Goal: Subscribe to service/newsletter

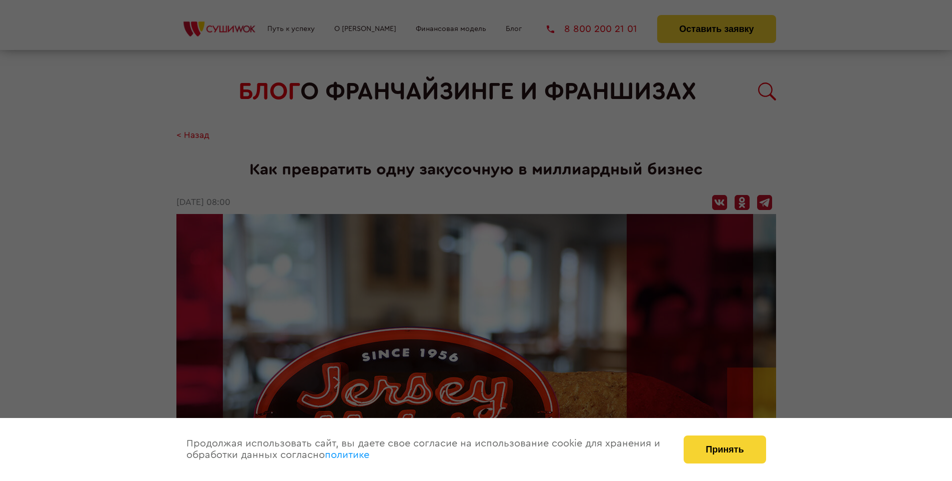
scroll to position [1517, 0]
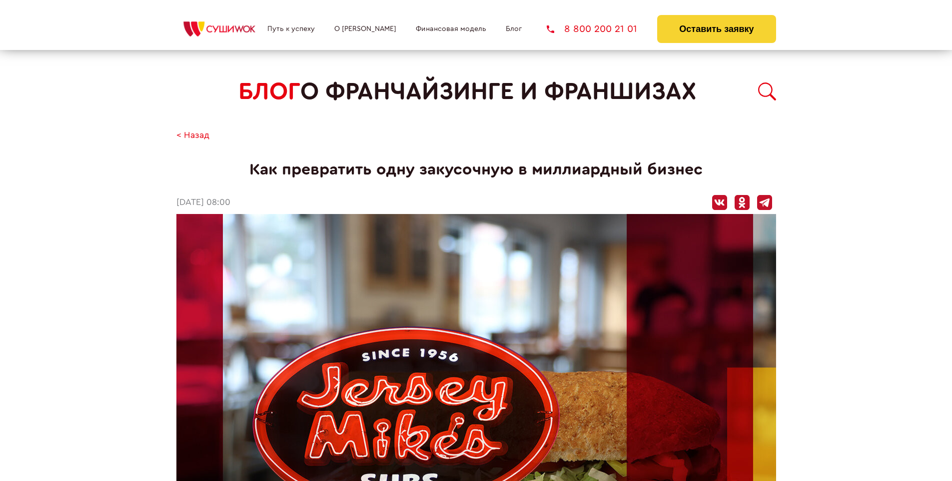
scroll to position [1517, 0]
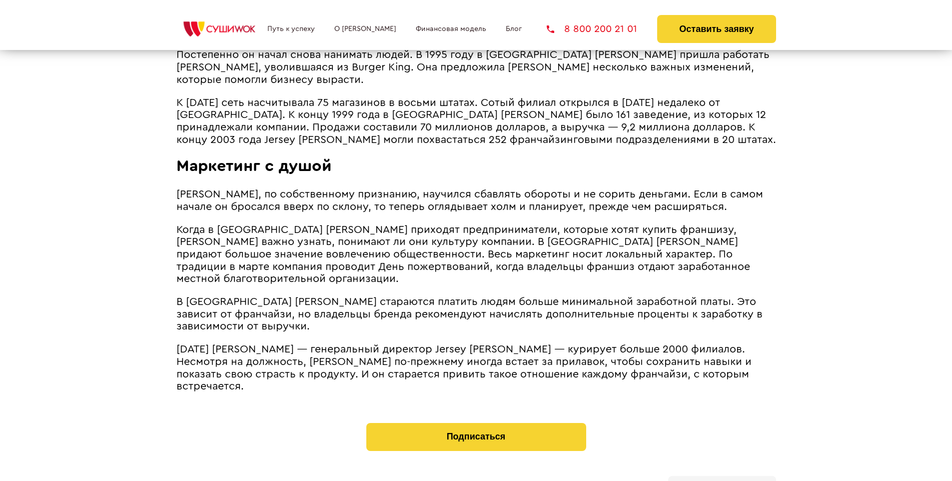
click at [721, 480] on b "Личный кабинет" at bounding box center [721, 487] width 53 height 6
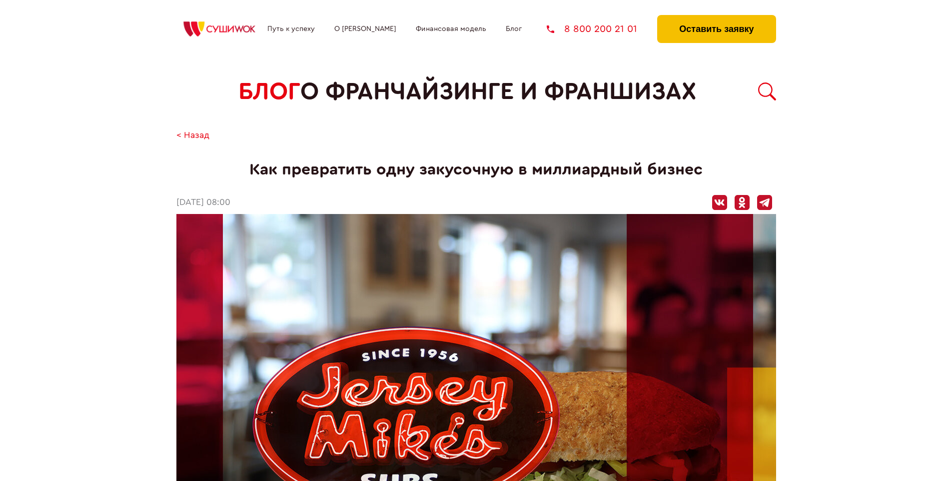
click at [716, 17] on button "Оставить заявку" at bounding box center [716, 29] width 118 height 28
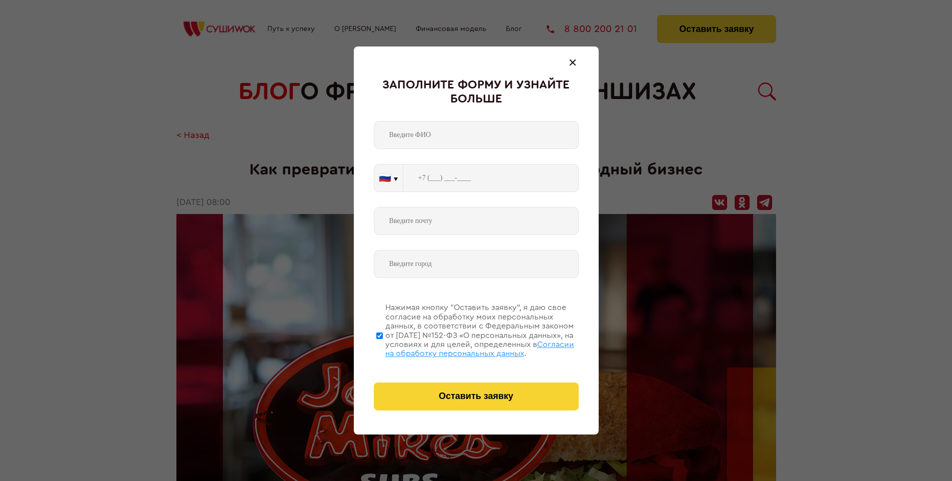
click at [463, 347] on span "Согласии на обработку персональных данных" at bounding box center [479, 348] width 189 height 17
click at [383, 347] on input "Нажимая кнопку “Оставить заявку”, я даю свое согласие на обработку моих персона…" at bounding box center [379, 335] width 6 height 80
checkbox input "false"
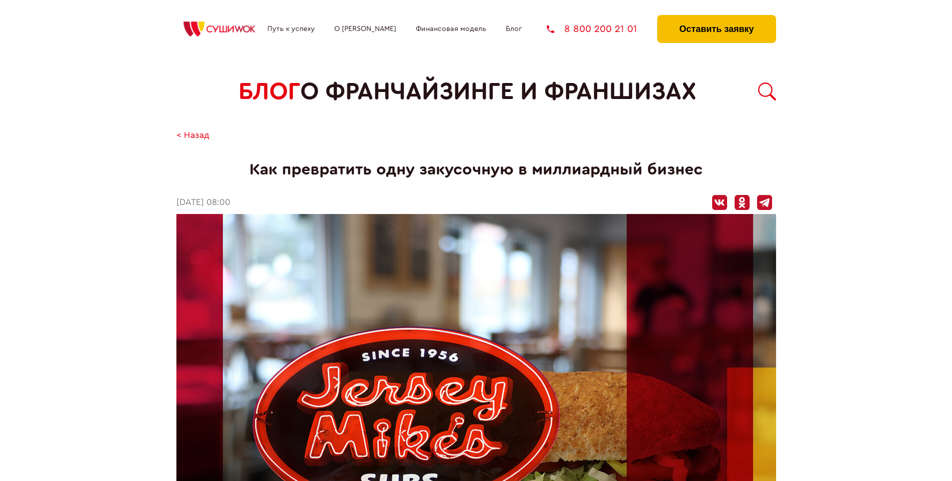
click at [716, 17] on button "Оставить заявку" at bounding box center [716, 29] width 118 height 28
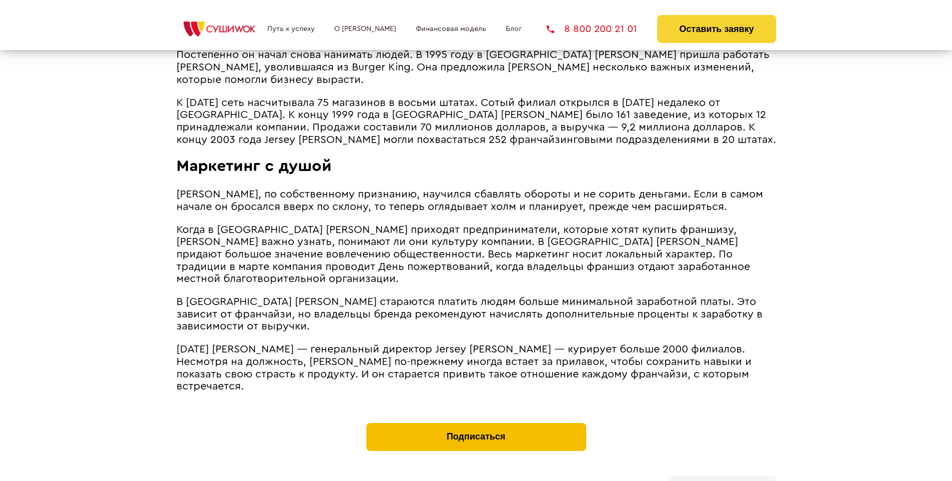
click at [476, 423] on button "Подписаться" at bounding box center [476, 437] width 220 height 28
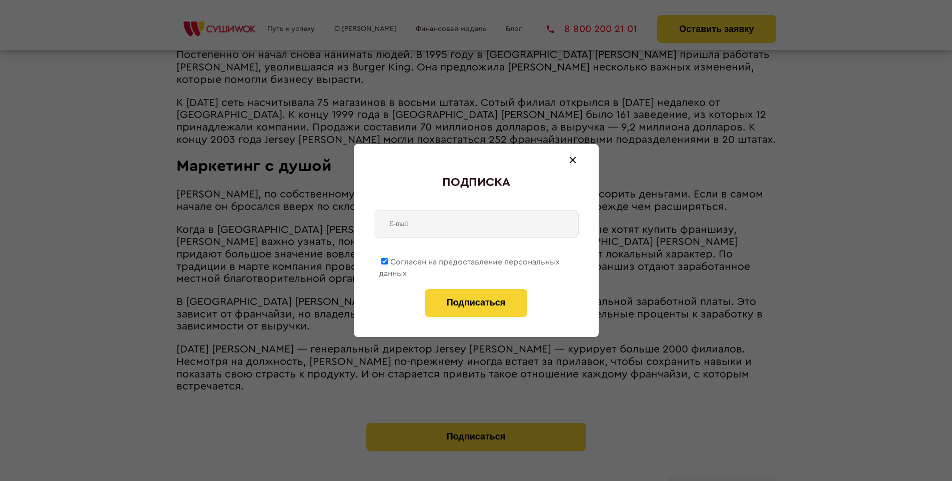
click at [470, 260] on span "Согласен на предоставление персональных данных" at bounding box center [469, 267] width 181 height 19
click at [388, 260] on input "Согласен на предоставление персональных данных" at bounding box center [384, 261] width 6 height 6
checkbox input "false"
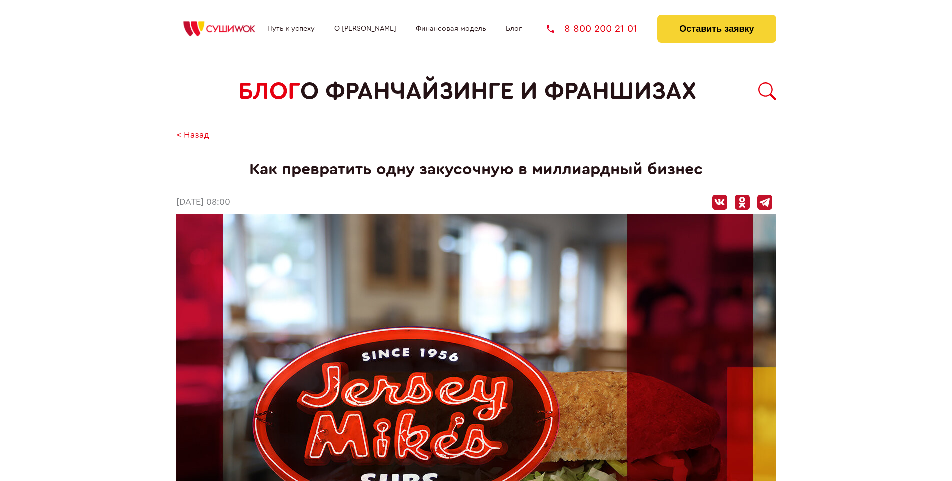
scroll to position [1517, 0]
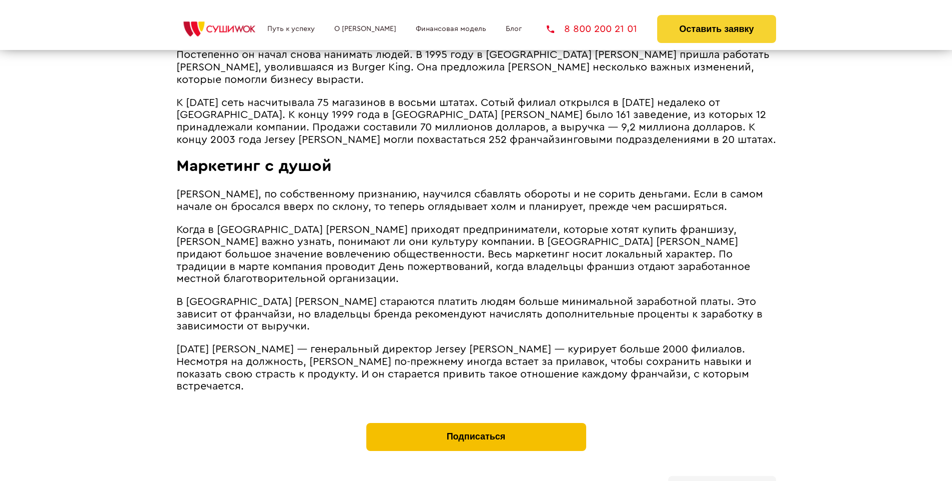
click at [476, 423] on button "Подписаться" at bounding box center [476, 437] width 220 height 28
